Goal: Information Seeking & Learning: Understand process/instructions

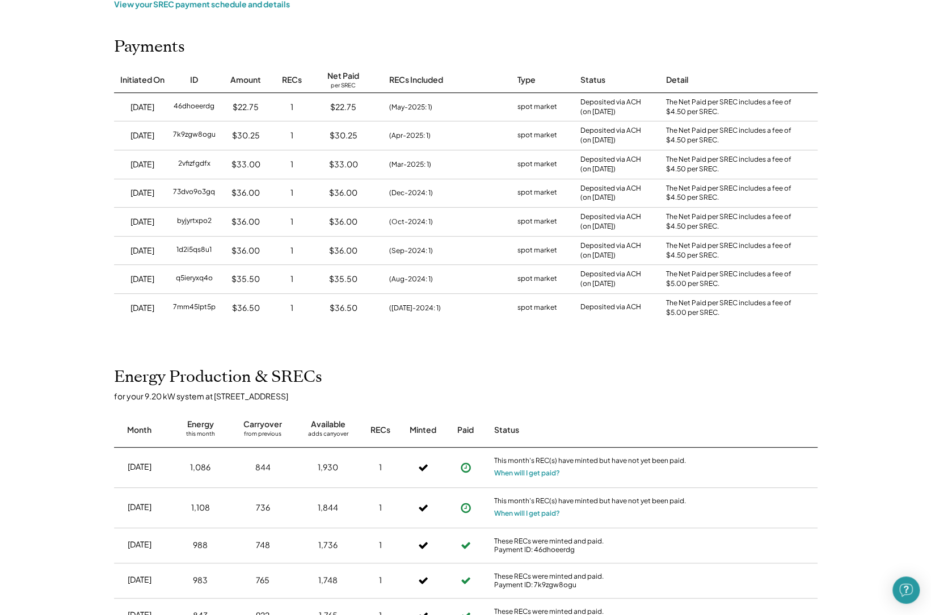
scroll to position [170, 0]
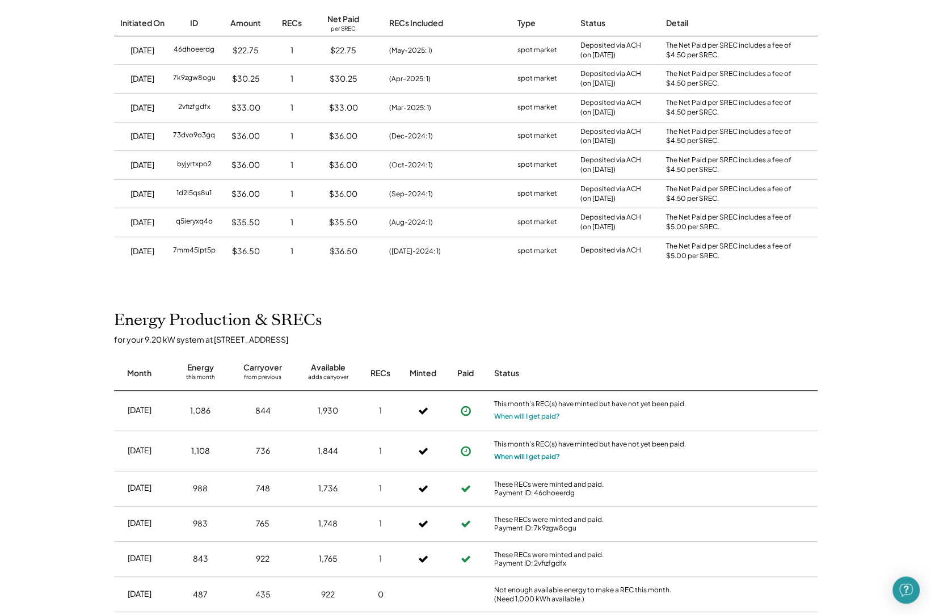
click at [517, 451] on button "When will I get paid?" at bounding box center [527, 456] width 66 height 11
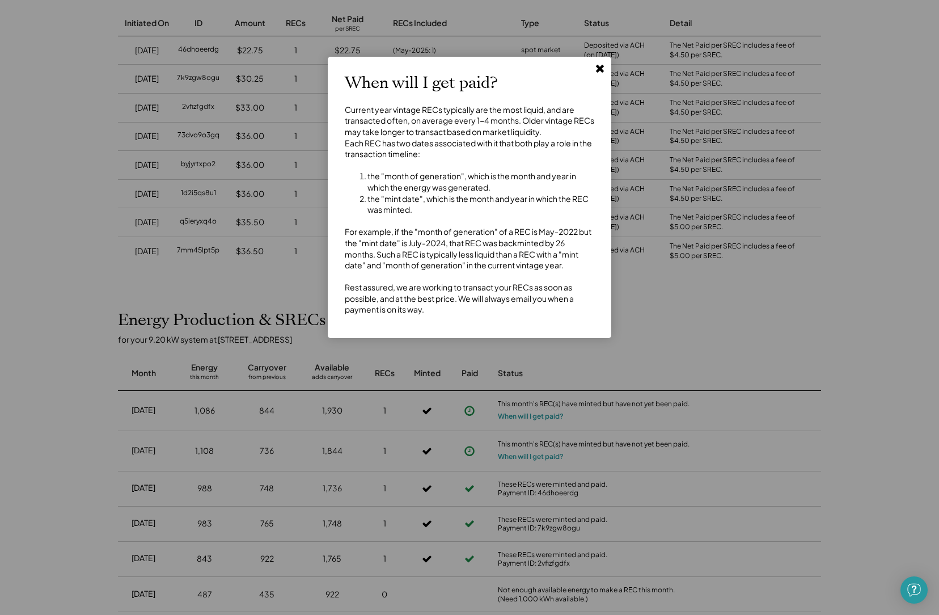
click at [599, 70] on use at bounding box center [600, 69] width 8 height 8
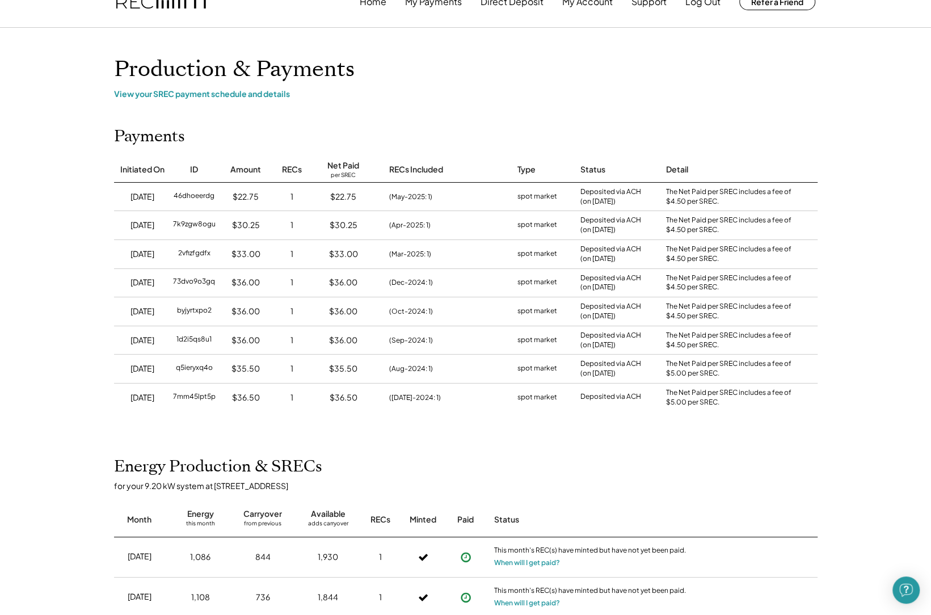
scroll to position [0, 0]
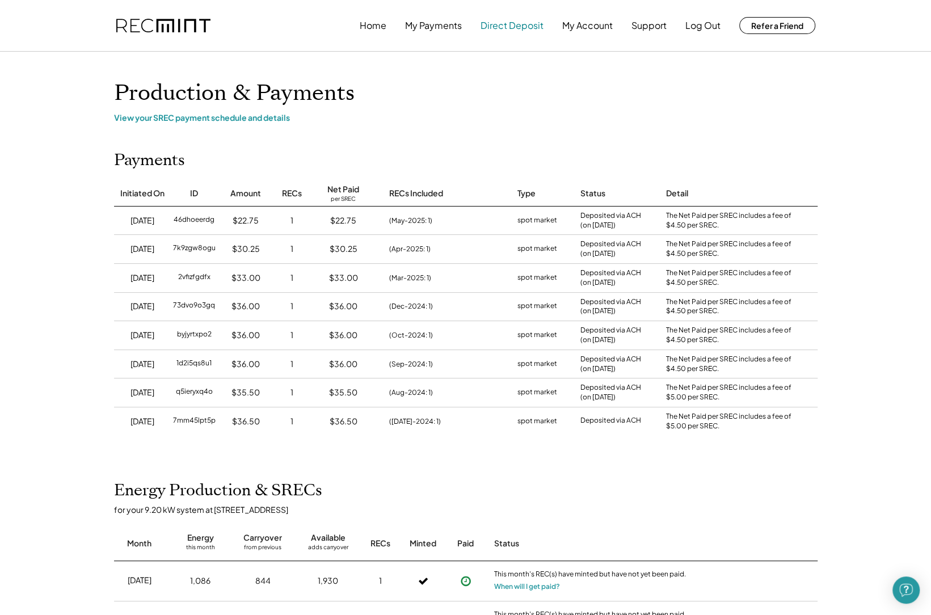
click at [511, 27] on button "Direct Deposit" at bounding box center [511, 25] width 63 height 23
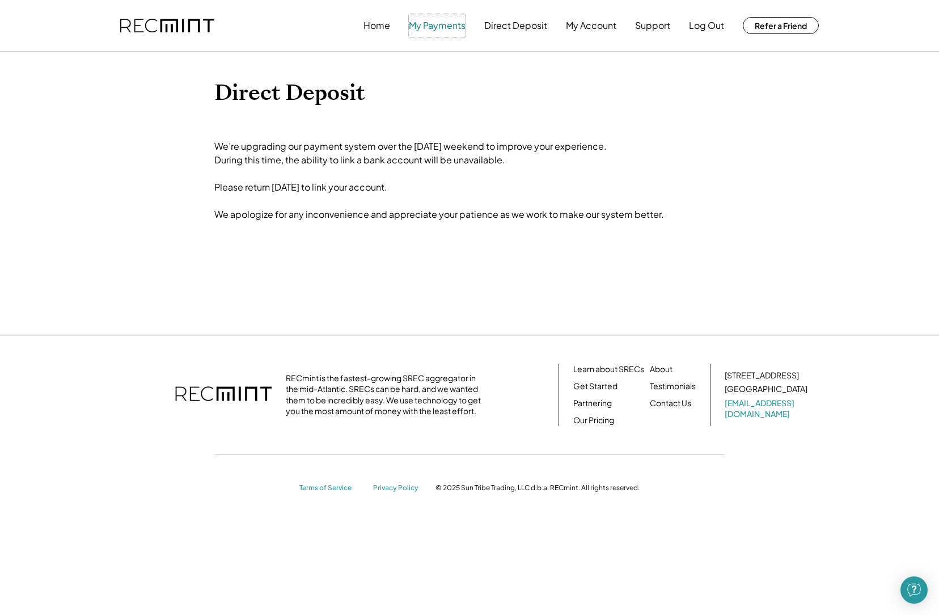
click at [425, 28] on button "My Payments" at bounding box center [437, 25] width 57 height 23
